Goal: Task Accomplishment & Management: Complete application form

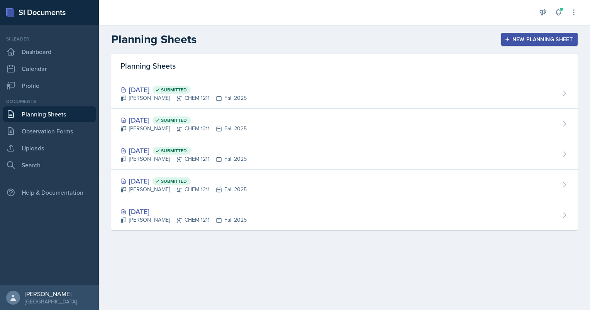
click at [535, 39] on div "New Planning Sheet" at bounding box center [539, 39] width 66 height 6
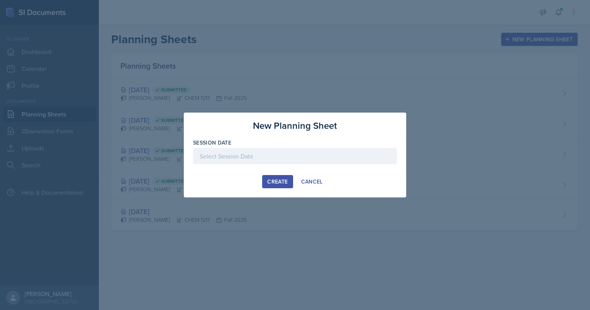
click at [228, 160] on div at bounding box center [295, 156] width 204 height 16
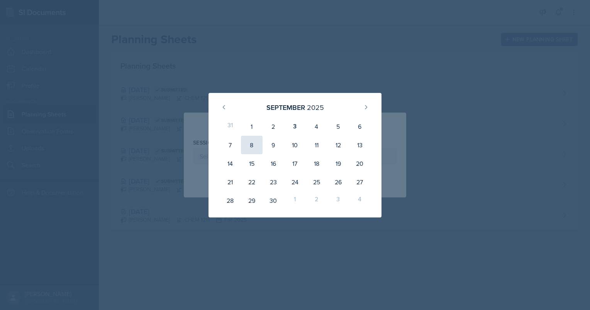
click at [253, 145] on div "8" at bounding box center [252, 145] width 22 height 19
type input "[DATE]"
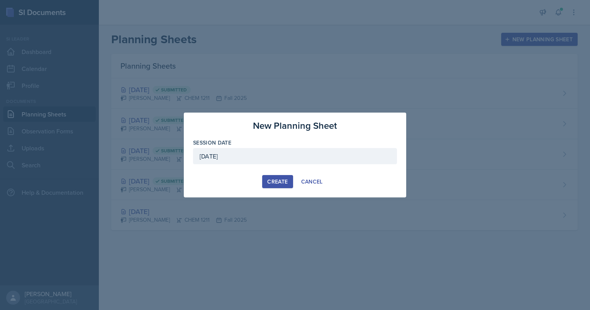
click at [279, 180] on div "Create" at bounding box center [277, 182] width 20 height 6
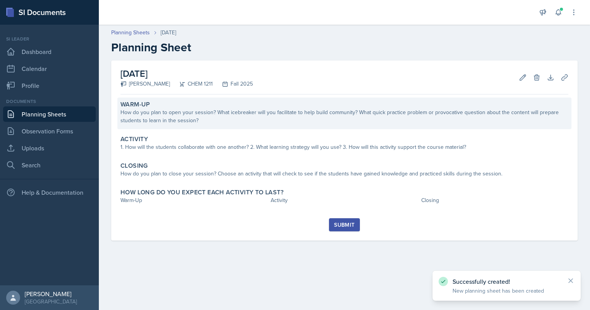
click at [172, 119] on div "How do you plan to open your session? What icebreaker will you facilitate to he…" at bounding box center [344, 116] width 448 height 16
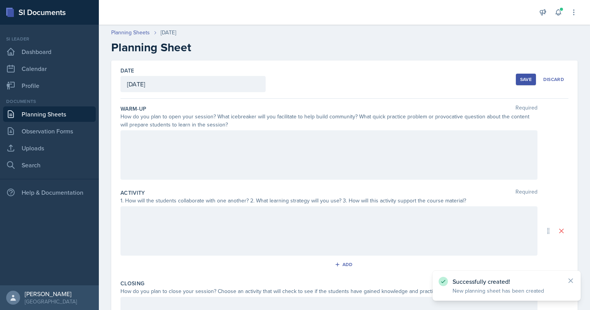
click at [166, 148] on div at bounding box center [328, 154] width 417 height 49
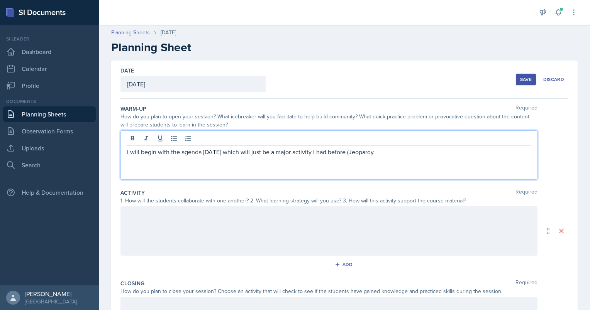
click at [307, 152] on p "I will begin with the agenda [DATE] which will just be a major activity i had b…" at bounding box center [329, 151] width 404 height 9
click at [370, 161] on div "I will begin with the agenda [DATE] which will just be a major activity I had b…" at bounding box center [328, 154] width 417 height 49
click at [369, 149] on p "I will begin with the agenda [DATE] which will just be a major activity I had b…" at bounding box center [329, 151] width 404 height 9
click at [427, 157] on div "I will begin with the agenda [DATE] which will just be a major activity I had b…" at bounding box center [328, 154] width 417 height 49
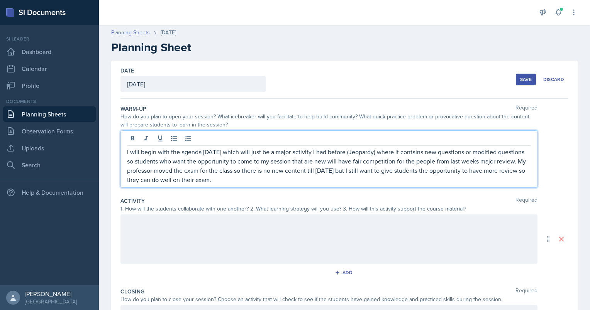
click at [335, 176] on p "I will begin with the agenda [DATE] which will just be a major activity I had b…" at bounding box center [329, 165] width 404 height 37
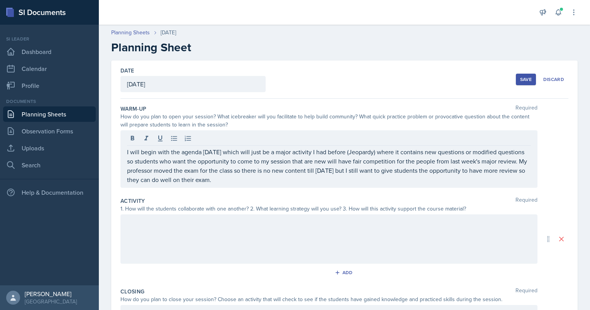
click at [249, 227] on div at bounding box center [328, 239] width 417 height 49
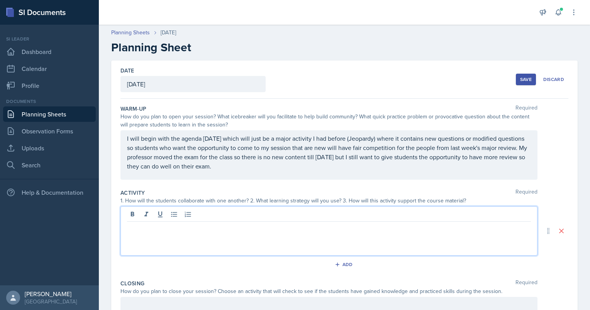
click at [252, 172] on div "I will begin with the agenda [DATE] which will just be a major activity I had b…" at bounding box center [328, 154] width 417 height 49
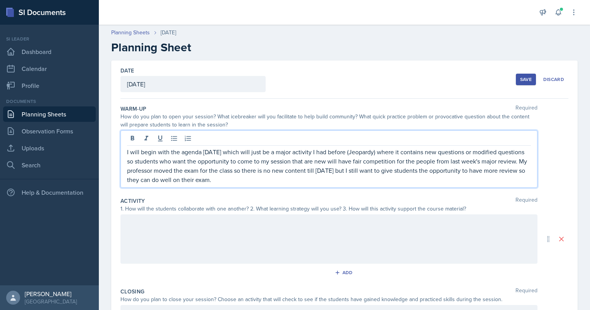
click at [244, 179] on p "I will begin with the agenda [DATE] which will just be a major activity I had b…" at bounding box center [329, 165] width 404 height 37
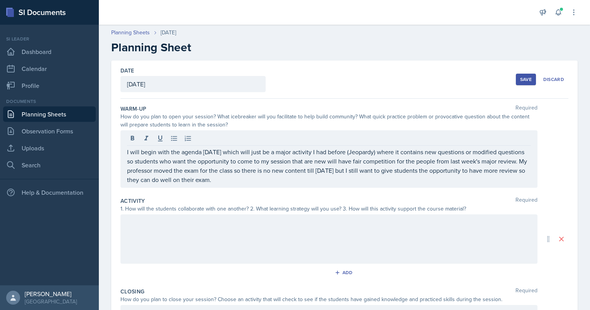
click at [156, 244] on div at bounding box center [328, 239] width 417 height 49
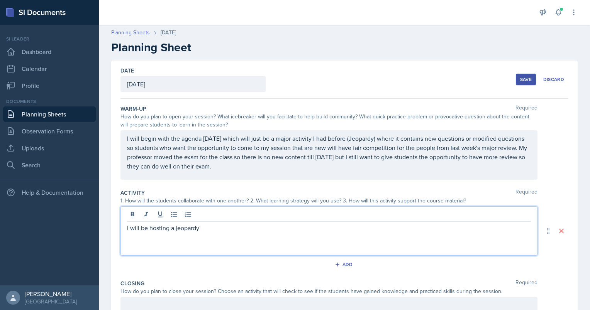
click at [212, 222] on div "I will be hosting a jeopardy" at bounding box center [328, 230] width 417 height 49
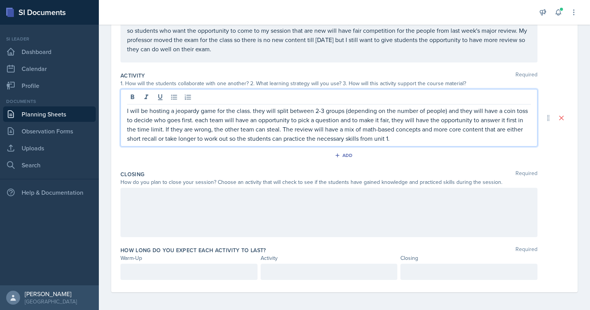
click at [167, 205] on div at bounding box center [328, 212] width 417 height 49
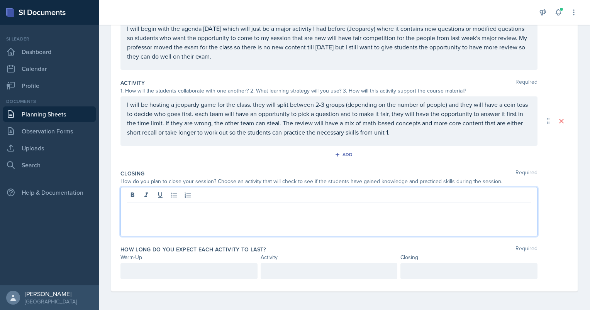
scroll to position [110, 0]
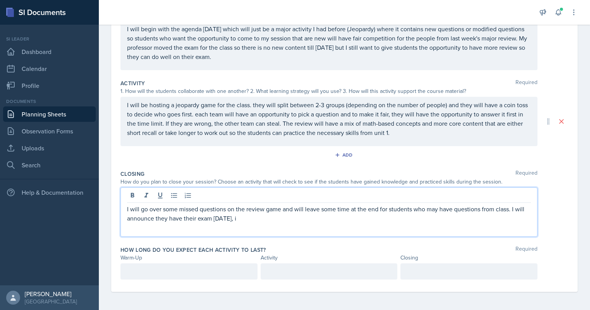
click at [269, 220] on p "I will go over some missed questions on the review game and will leave some tim…" at bounding box center [329, 214] width 404 height 19
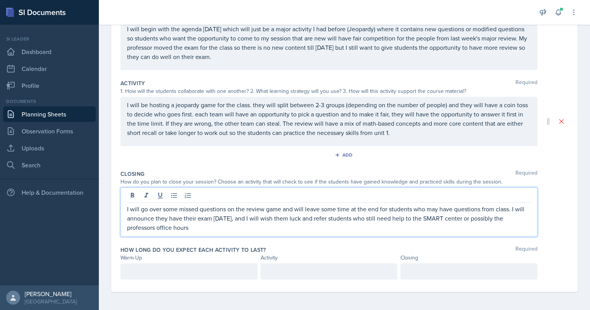
click at [144, 232] on div "I will go over some missed questions on the review game and will leave some tim…" at bounding box center [328, 212] width 417 height 49
click at [193, 227] on p "I will go over some missed questions on the review game and will leave some tim…" at bounding box center [329, 219] width 404 height 28
click at [175, 284] on div "How long do you expect each activity to last? Required Warm-Up Activity Closing" at bounding box center [344, 264] width 448 height 43
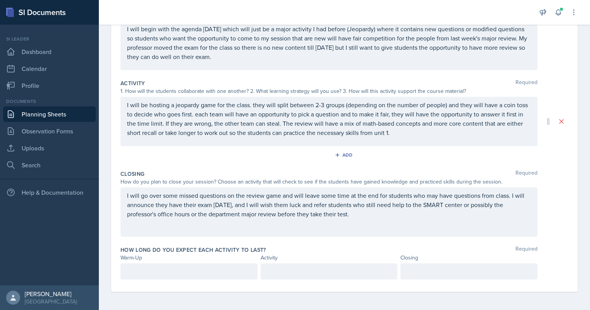
click at [161, 276] on div at bounding box center [188, 272] width 137 height 16
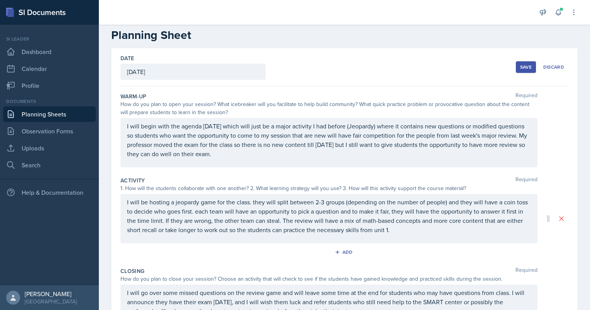
scroll to position [14, 0]
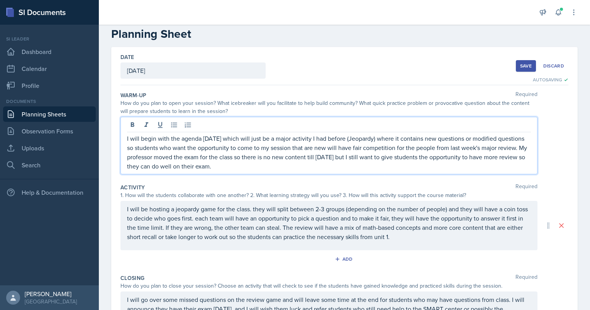
click at [156, 126] on div "I will begin with the agenda [DATE] which will just be a major activity I had b…" at bounding box center [328, 146] width 417 height 58
click at [352, 136] on p "I will begin by asking the students how they are feeling about the exam. Then I…" at bounding box center [329, 152] width 404 height 37
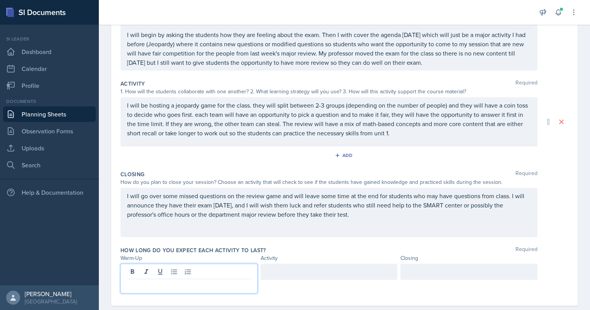
click at [153, 281] on p at bounding box center [189, 285] width 124 height 9
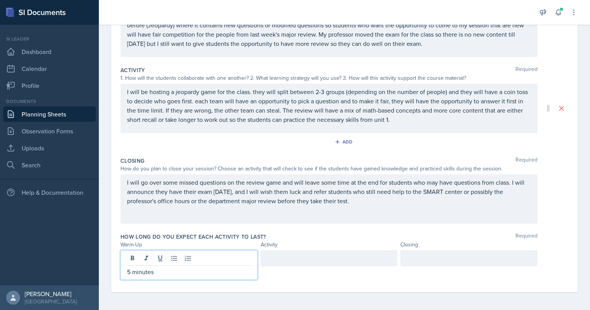
click at [295, 249] on div "How long do you expect each activity to last? Required Warm-Up Activity Closing…" at bounding box center [344, 258] width 448 height 56
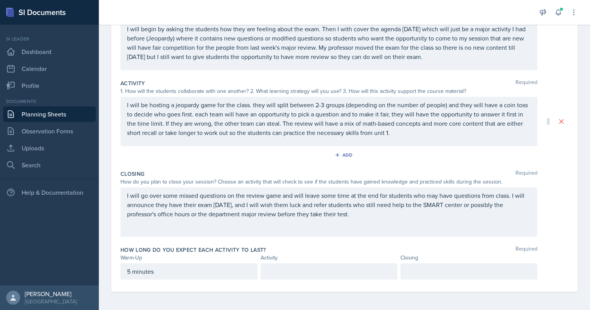
click at [275, 267] on p at bounding box center [329, 271] width 124 height 9
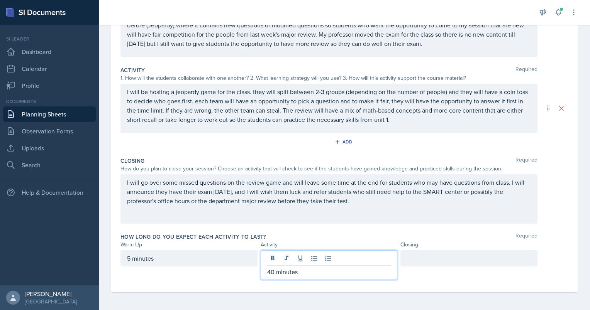
click at [411, 258] on div at bounding box center [468, 258] width 137 height 16
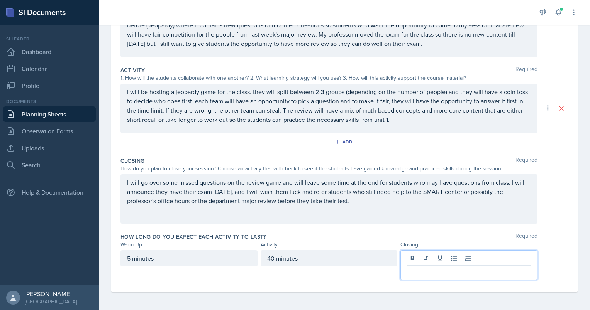
click at [133, 257] on div "5 minutes" at bounding box center [188, 258] width 137 height 16
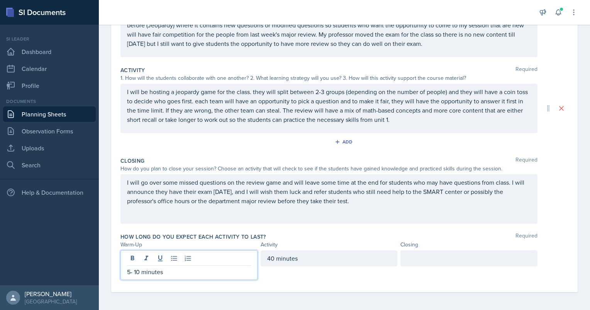
click at [435, 262] on div at bounding box center [468, 258] width 137 height 16
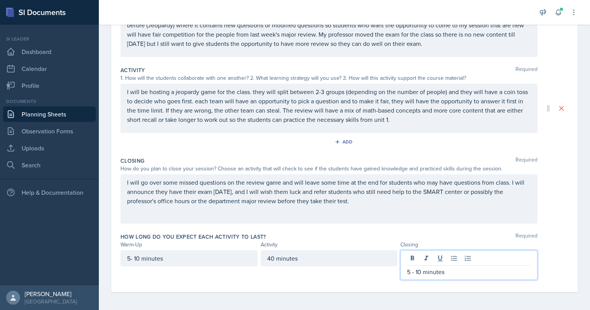
scroll to position [0, 0]
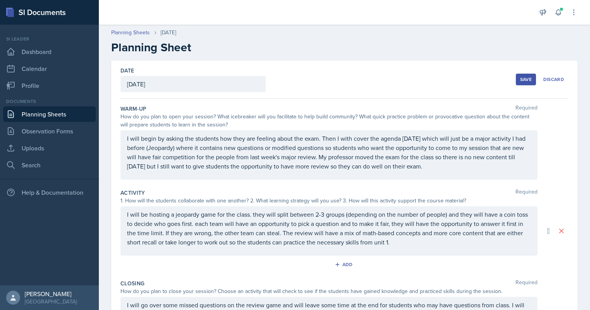
click at [523, 77] on div "Save" at bounding box center [526, 79] width 12 height 6
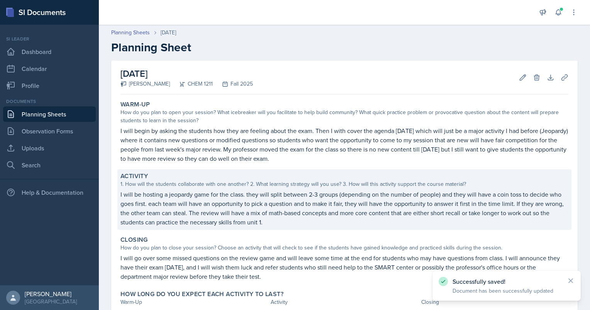
scroll to position [60, 0]
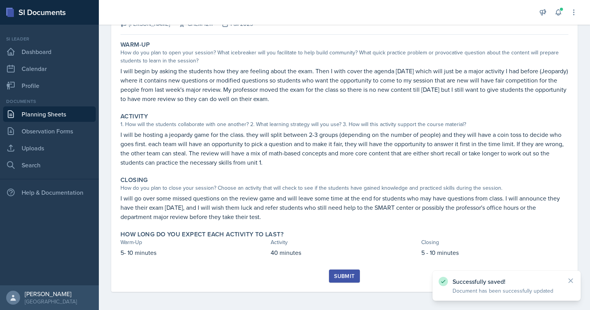
click at [338, 274] on div "Submit" at bounding box center [344, 276] width 20 height 6
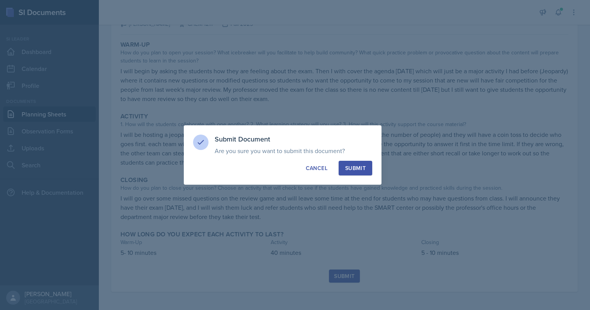
click at [347, 171] on div "Submit" at bounding box center [355, 168] width 20 height 8
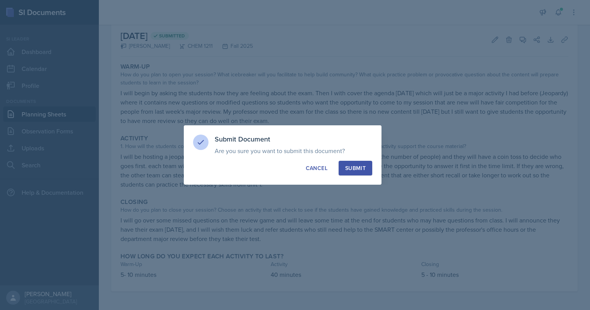
scroll to position [37, 0]
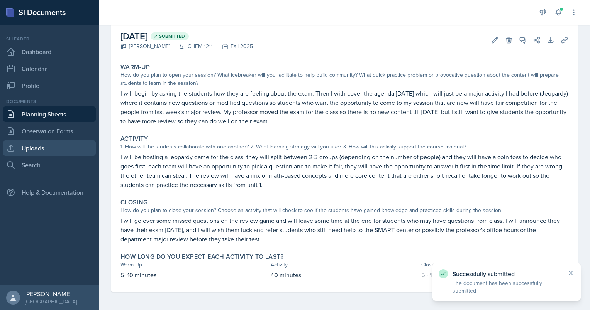
click at [45, 152] on link "Uploads" at bounding box center [49, 147] width 93 height 15
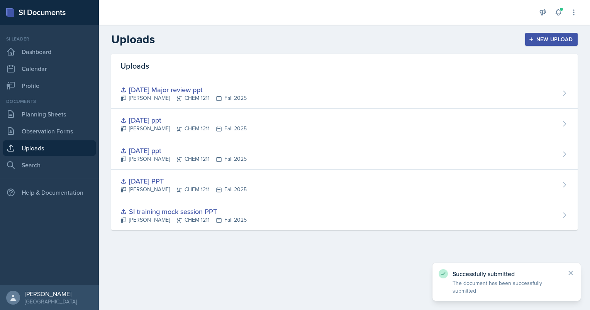
click at [551, 44] on button "New Upload" at bounding box center [551, 39] width 53 height 13
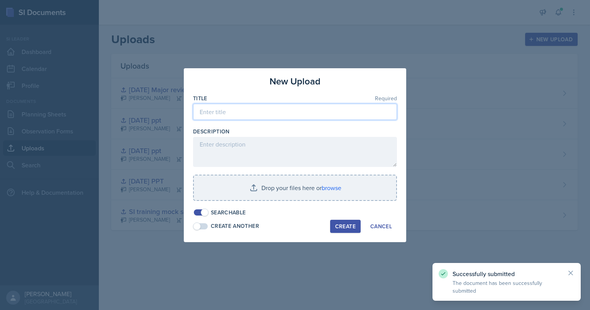
click at [239, 114] on input at bounding box center [295, 112] width 204 height 16
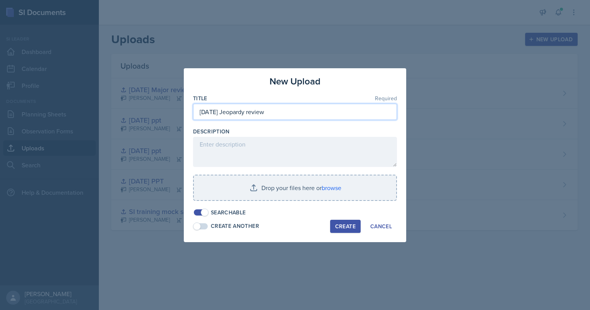
type input "[DATE] Jeopardy review"
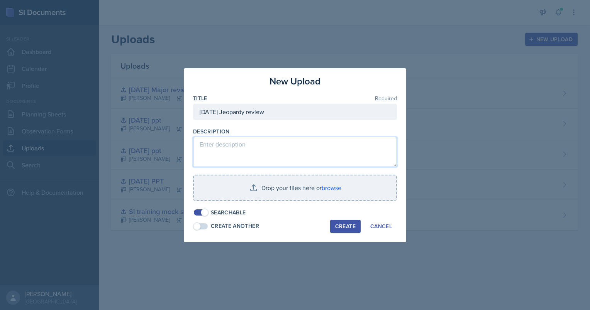
click at [239, 137] on textarea at bounding box center [295, 152] width 204 height 30
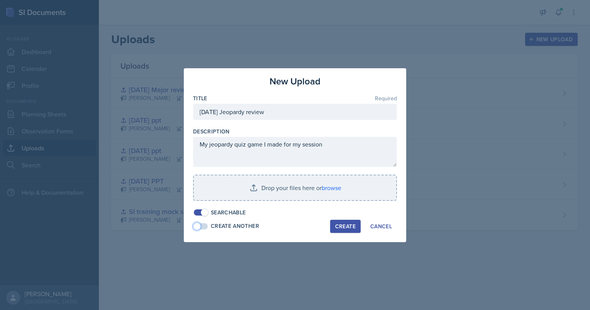
click at [205, 226] on span at bounding box center [201, 226] width 14 height 6
click at [205, 226] on span at bounding box center [205, 227] width 8 height 8
click at [204, 213] on span at bounding box center [205, 213] width 8 height 8
click at [204, 213] on span at bounding box center [201, 213] width 14 height 6
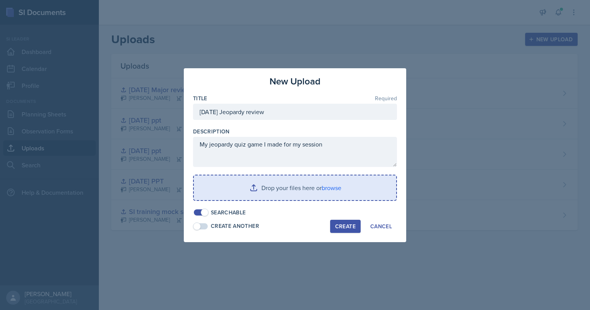
click at [329, 178] on input "file" at bounding box center [295, 188] width 202 height 25
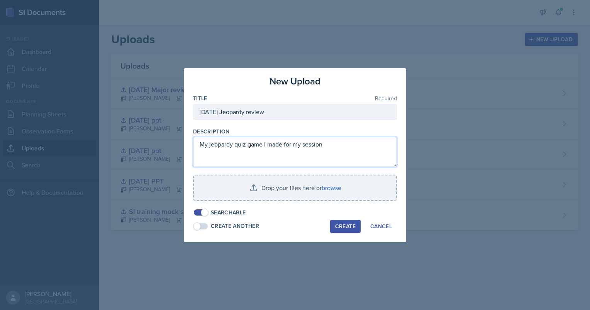
click at [332, 146] on textarea "My jeopardy quiz game I made for my session" at bounding box center [295, 152] width 204 height 30
paste textarea "[URL][DOMAIN_NAME]"
type textarea "My jeopardy quiz game I made for my session [URL][DOMAIN_NAME]"
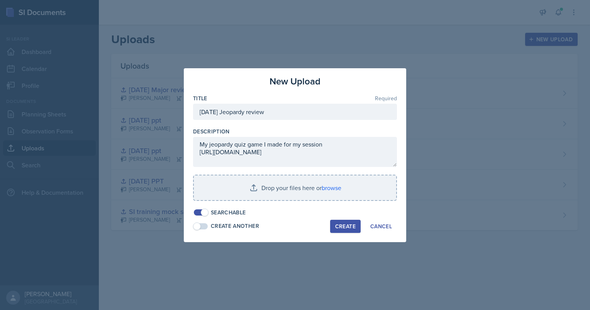
click at [347, 230] on button "Create" at bounding box center [345, 226] width 30 height 13
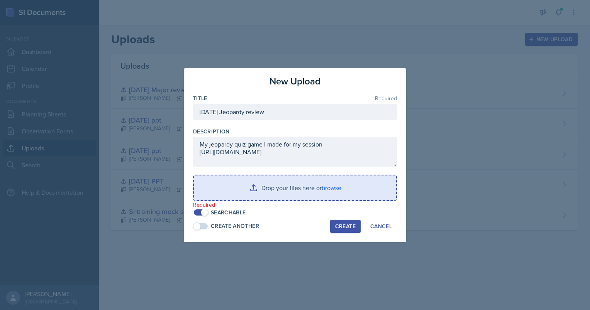
click at [327, 189] on input "file" at bounding box center [295, 188] width 202 height 25
click at [325, 198] on input "file" at bounding box center [295, 188] width 202 height 25
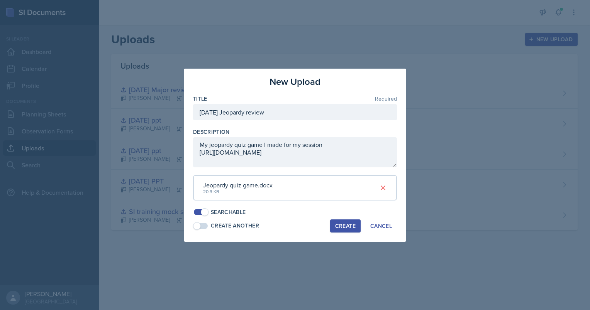
click at [341, 227] on div "Create" at bounding box center [345, 226] width 20 height 6
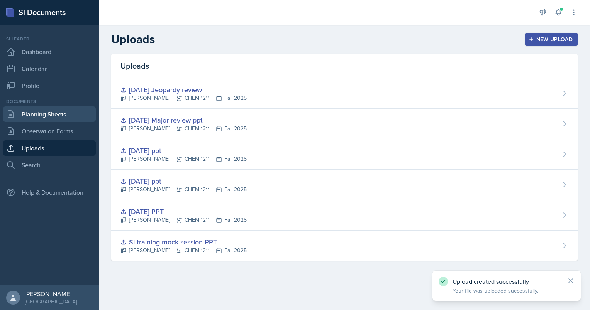
click at [34, 117] on link "Planning Sheets" at bounding box center [49, 114] width 93 height 15
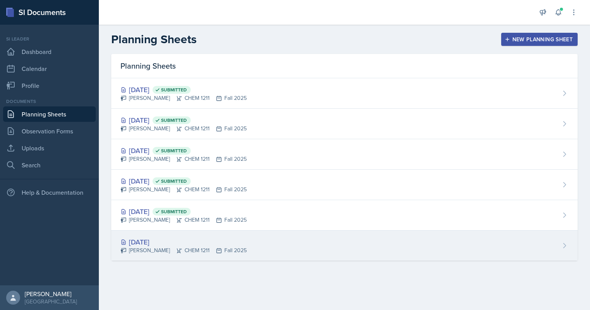
click at [225, 247] on div "[PERSON_NAME] CHEM 1211 Fall 2025" at bounding box center [183, 251] width 126 height 8
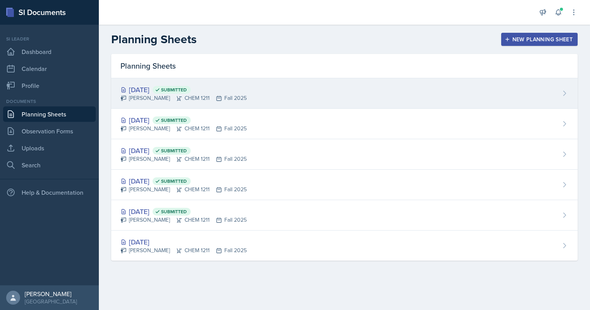
click at [232, 94] on div "[PERSON_NAME] CHEM 1211 Fall 2025" at bounding box center [183, 98] width 126 height 8
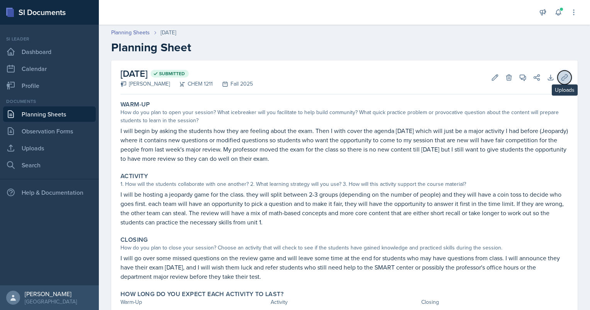
click at [560, 78] on icon at bounding box center [564, 78] width 8 height 8
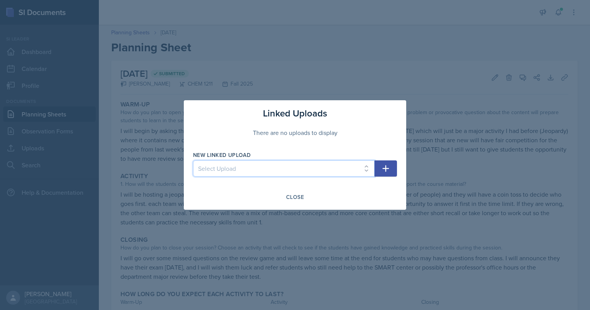
click at [306, 174] on select "Select Upload SI training mock session PPT [DATE] PPT [DATE] ppt [DATE] ppt [DA…" at bounding box center [283, 169] width 181 height 16
select select "a43113fd-021d-49ed-82a3-56c23868a52b"
click at [193, 161] on select "Select Upload SI training mock session PPT [DATE] PPT [DATE] ppt [DATE] ppt [DA…" at bounding box center [283, 169] width 181 height 16
click at [381, 168] on icon "button" at bounding box center [385, 168] width 9 height 9
select select
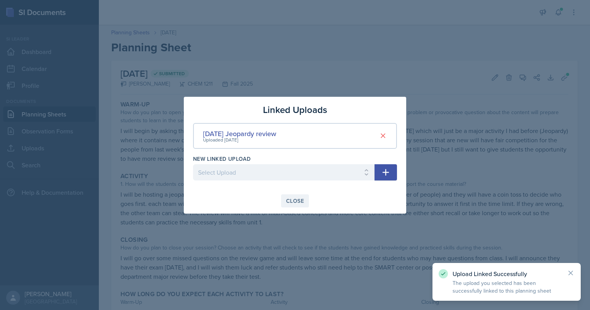
click at [289, 200] on div "Close" at bounding box center [295, 201] width 18 height 6
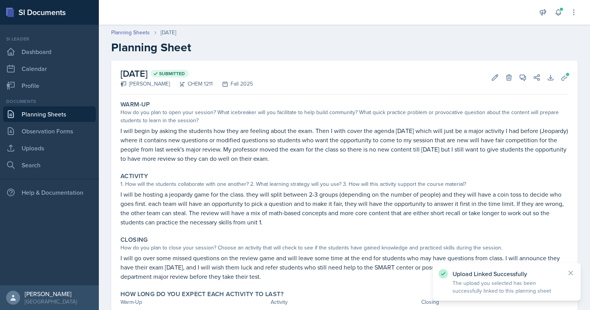
scroll to position [37, 0]
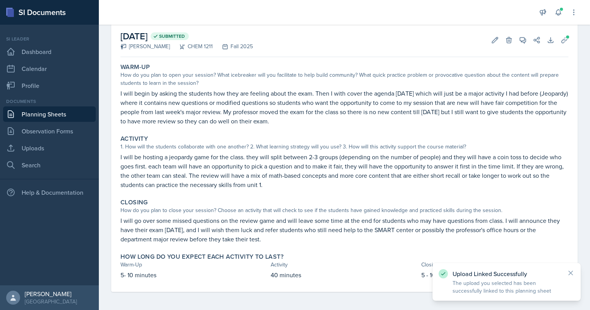
click at [566, 274] on div "Upload Linked Successfully The upload you selected has been successfully linked…" at bounding box center [506, 281] width 136 height 25
click at [572, 274] on icon at bounding box center [571, 273] width 8 height 8
click at [51, 113] on link "Planning Sheets" at bounding box center [49, 114] width 93 height 15
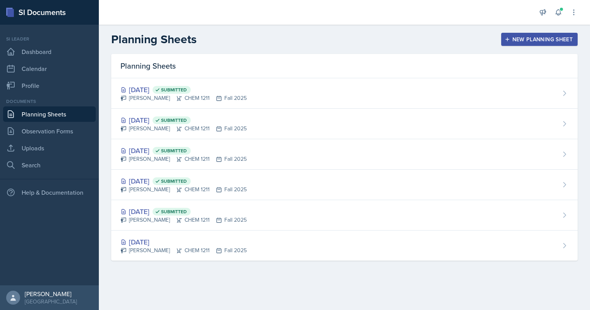
click at [558, 37] on div "New Planning Sheet" at bounding box center [539, 39] width 66 height 6
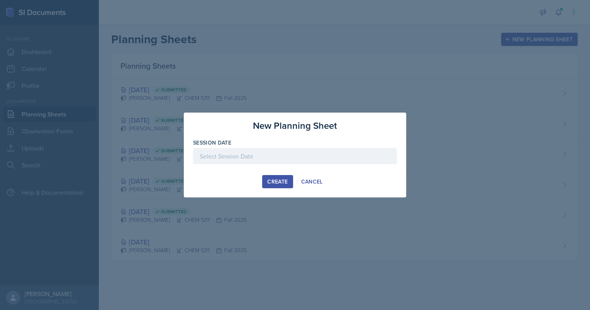
click at [256, 161] on div at bounding box center [295, 156] width 204 height 16
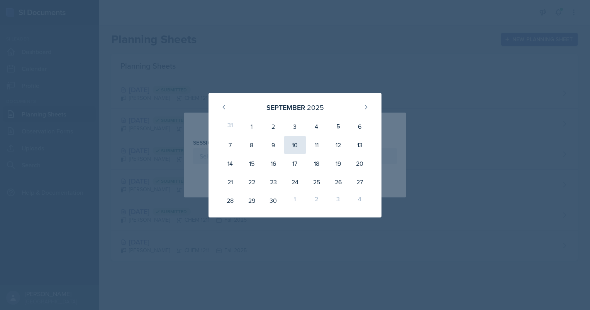
click at [290, 147] on div "10" at bounding box center [295, 145] width 22 height 19
type input "[DATE]"
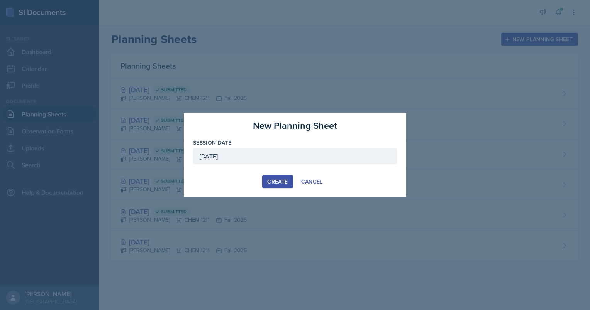
click at [268, 182] on div "Create" at bounding box center [277, 182] width 20 height 6
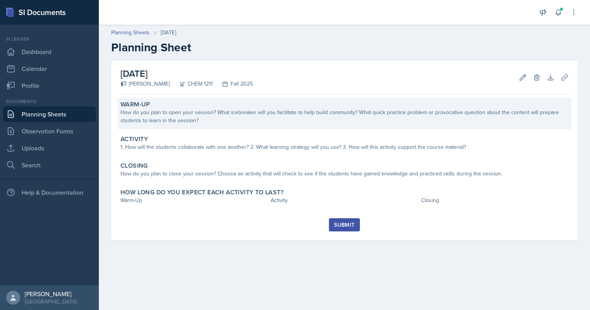
click at [198, 123] on div "How do you plan to open your session? What icebreaker will you facilitate to he…" at bounding box center [344, 116] width 448 height 16
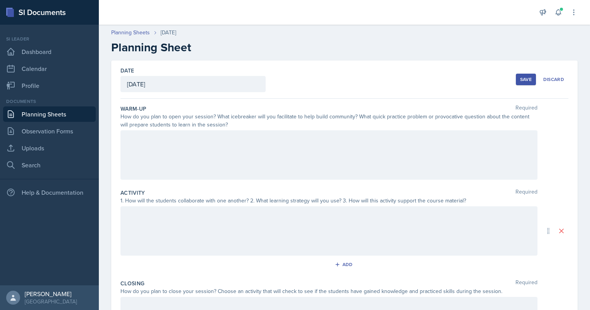
click at [167, 149] on div at bounding box center [328, 154] width 417 height 49
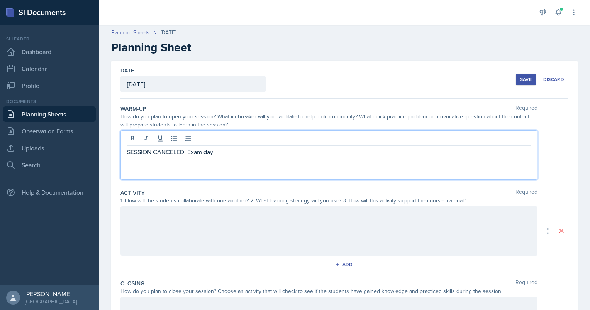
click at [163, 235] on div at bounding box center [328, 230] width 417 height 49
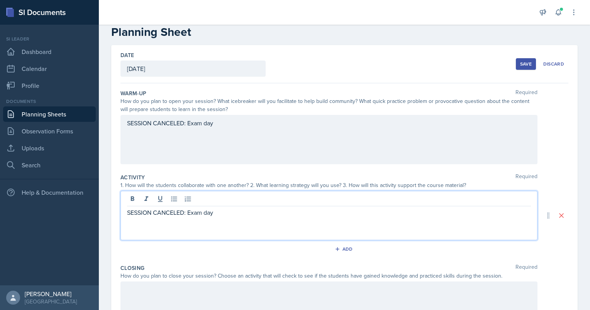
click at [136, 295] on div at bounding box center [328, 306] width 417 height 49
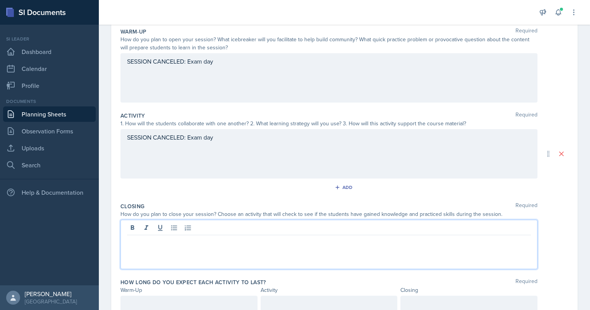
scroll to position [81, 0]
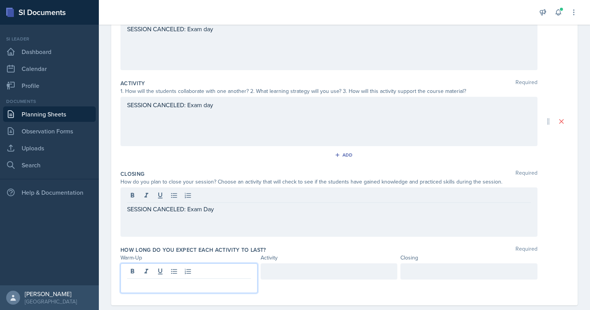
click at [138, 281] on p at bounding box center [189, 285] width 124 height 9
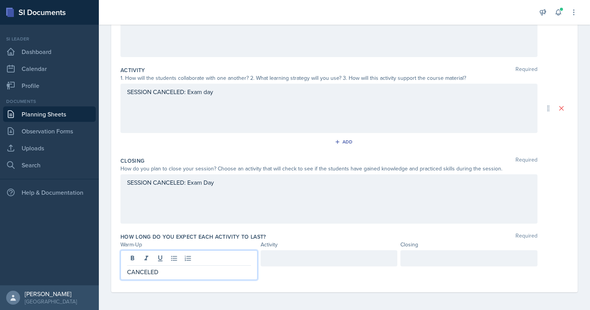
click at [289, 259] on div at bounding box center [329, 258] width 137 height 16
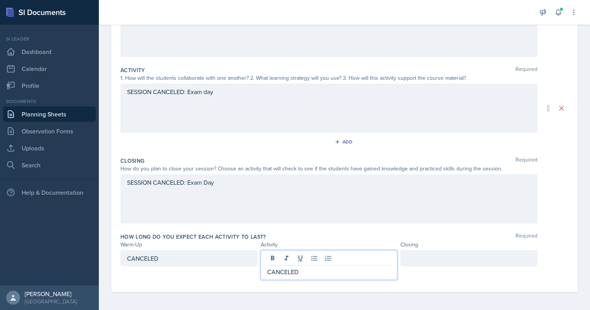
click at [423, 261] on div at bounding box center [468, 258] width 137 height 16
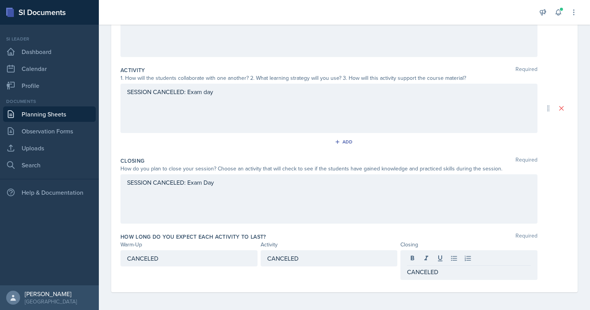
click at [374, 236] on div "How long do you expect each activity to last? Required" at bounding box center [344, 237] width 448 height 8
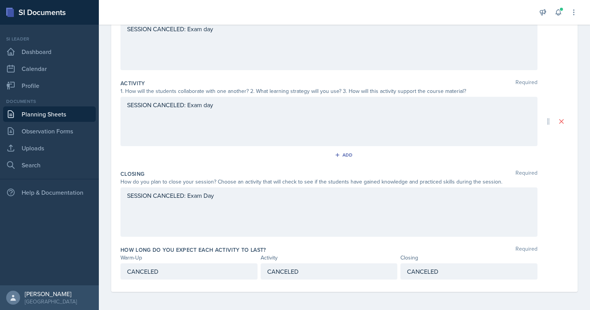
scroll to position [0, 0]
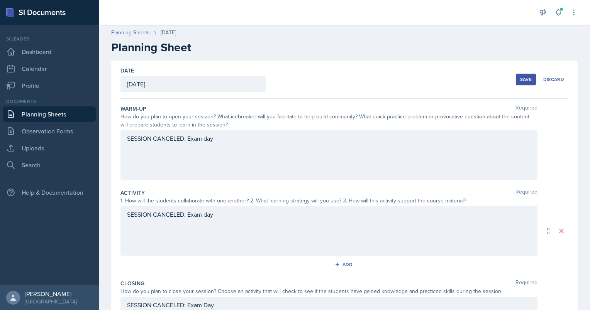
click at [519, 83] on button "Save" at bounding box center [526, 80] width 20 height 12
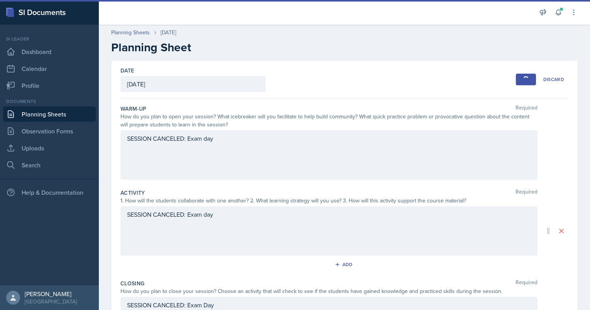
click at [374, 68] on div "Date [DATE] [DATE] 31 1 2 3 4 5 6 7 8 9 10 11 12 13 14 15 16 17 18 19 20 21 22 …" at bounding box center [344, 80] width 448 height 38
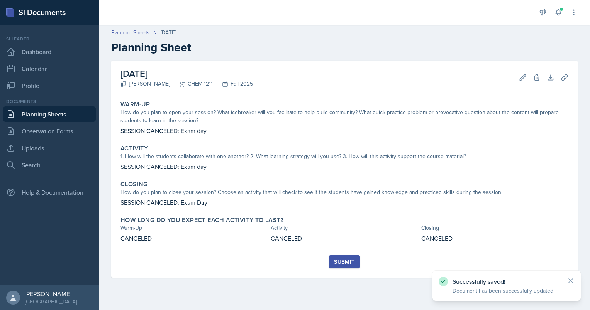
click at [347, 260] on div "Submit" at bounding box center [344, 262] width 20 height 6
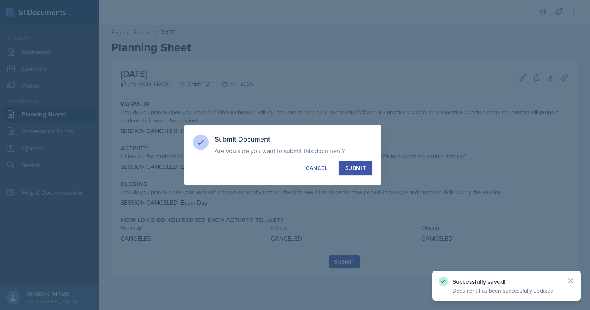
click at [342, 164] on button "Submit" at bounding box center [355, 168] width 34 height 15
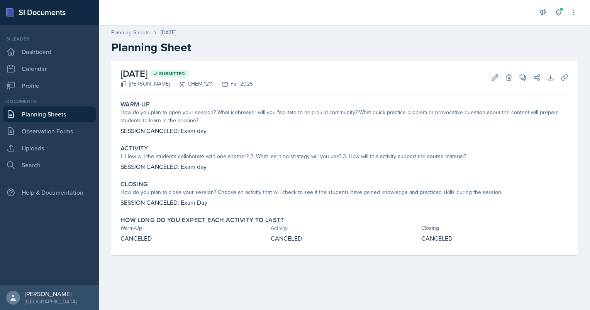
click at [59, 118] on link "Planning Sheets" at bounding box center [49, 114] width 93 height 15
